Goal: Information Seeking & Learning: Learn about a topic

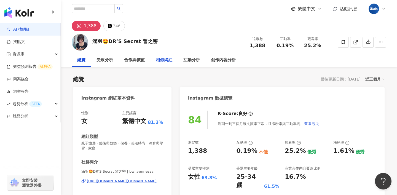
click at [165, 59] on div "相似網紅" at bounding box center [164, 60] width 17 height 7
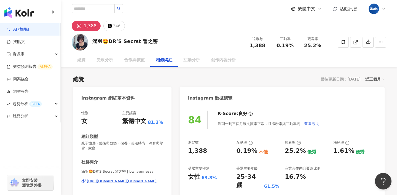
scroll to position [899, 0]
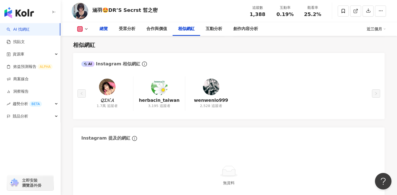
click at [106, 26] on div "總覽" at bounding box center [103, 29] width 8 height 7
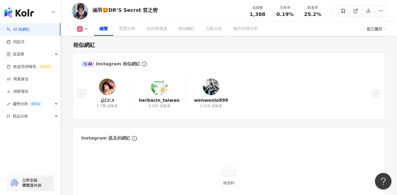
scroll to position [34, 0]
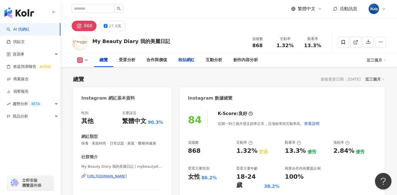
click at [193, 59] on div "相似網紅" at bounding box center [186, 60] width 17 height 7
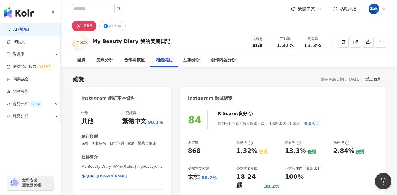
scroll to position [898, 0]
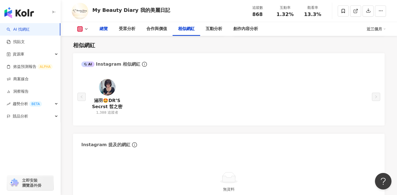
click at [105, 32] on div "總覽" at bounding box center [103, 29] width 8 height 7
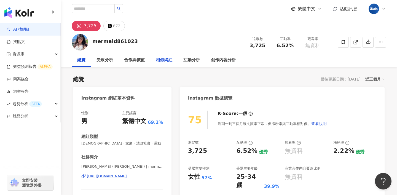
click at [170, 63] on div "相似網紅" at bounding box center [164, 60] width 17 height 7
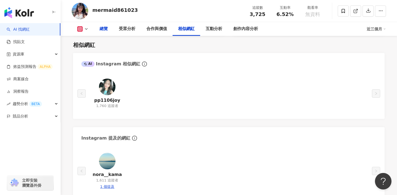
click at [106, 25] on div "總覽" at bounding box center [103, 29] width 19 height 14
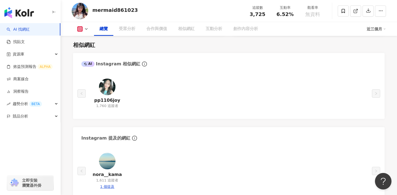
scroll to position [34, 0]
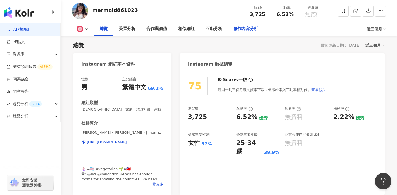
click at [243, 28] on div "創作內容分析" at bounding box center [245, 29] width 25 height 7
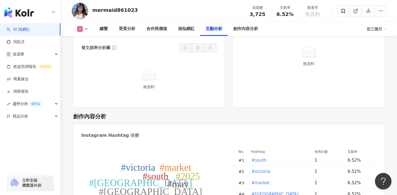
scroll to position [1325, 0]
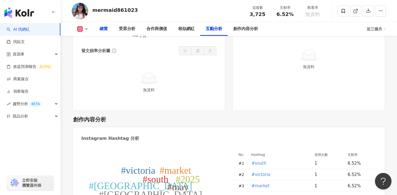
click at [106, 31] on div "總覽" at bounding box center [103, 29] width 8 height 7
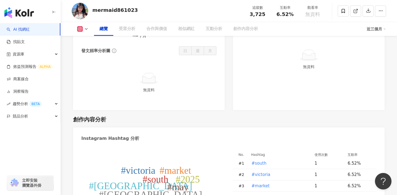
scroll to position [34, 0]
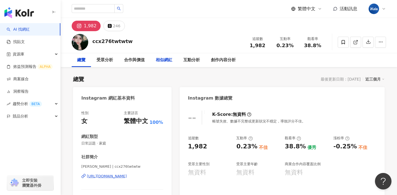
click at [173, 59] on div "相似網紅" at bounding box center [164, 60] width 28 height 14
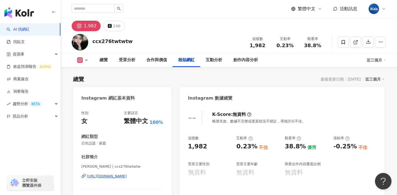
scroll to position [831, 0]
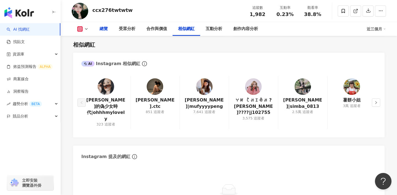
click at [107, 29] on div "總覽" at bounding box center [103, 29] width 8 height 7
